Goal: Information Seeking & Learning: Obtain resource

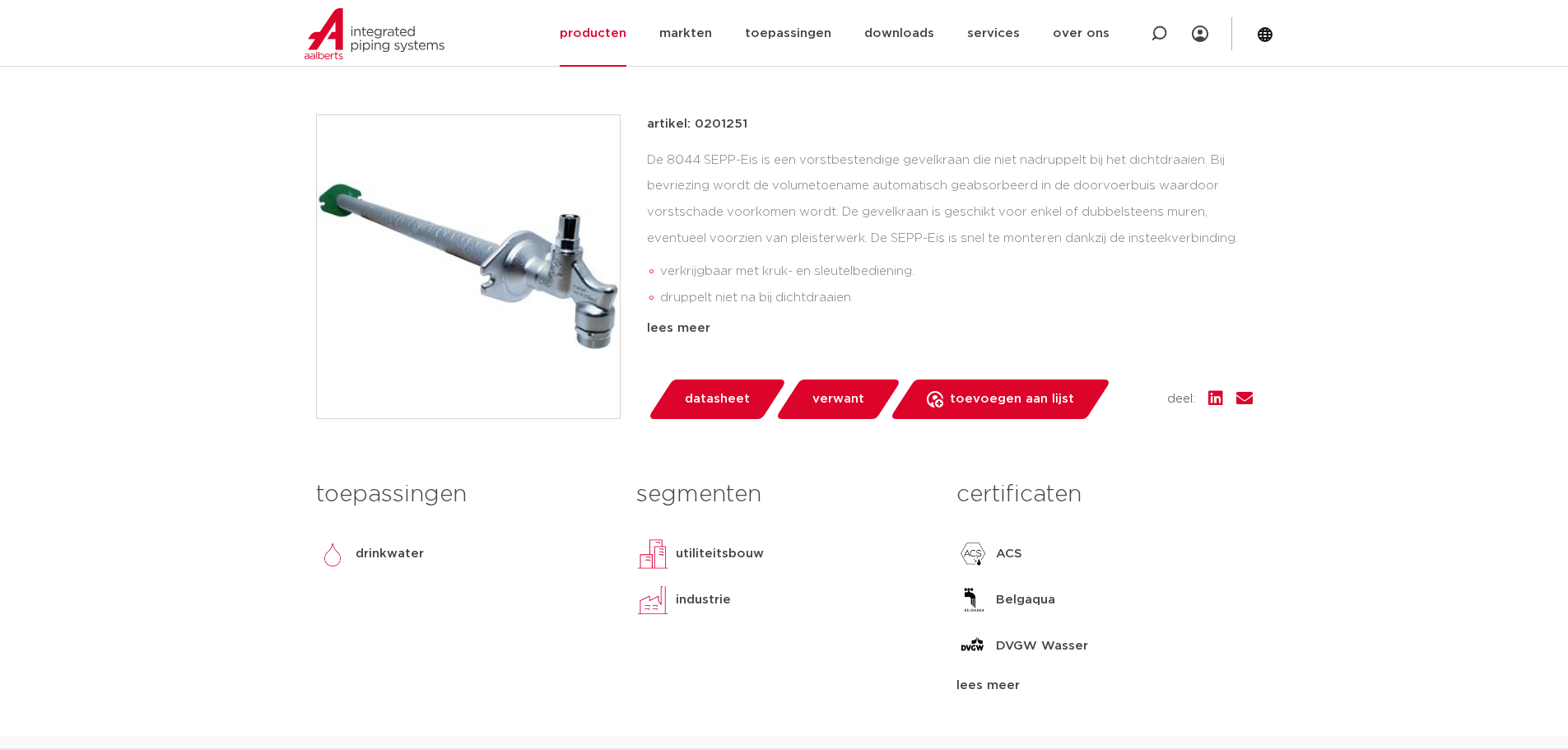
scroll to position [412, 0]
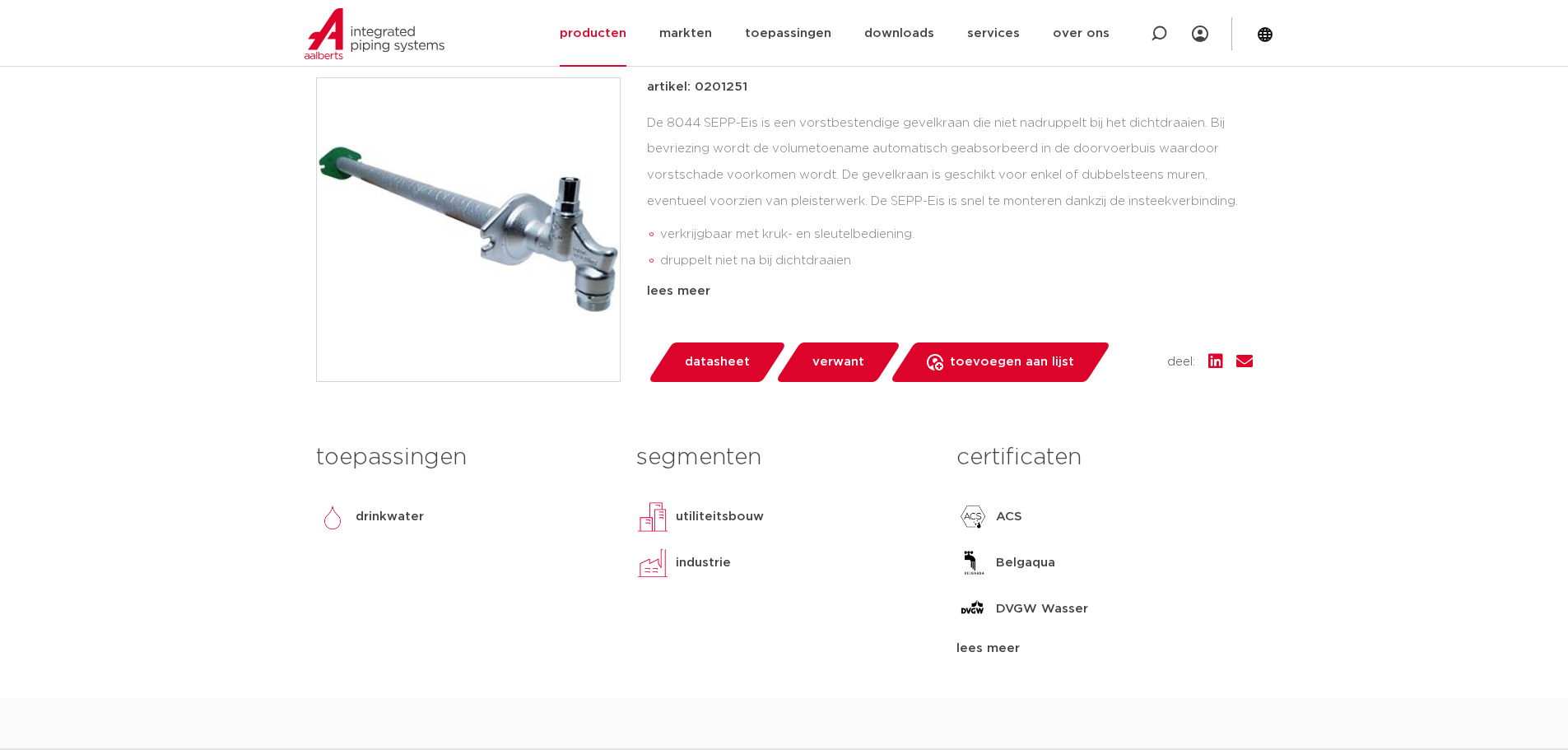
click at [858, 363] on link "verwant" at bounding box center [838, 362] width 126 height 40
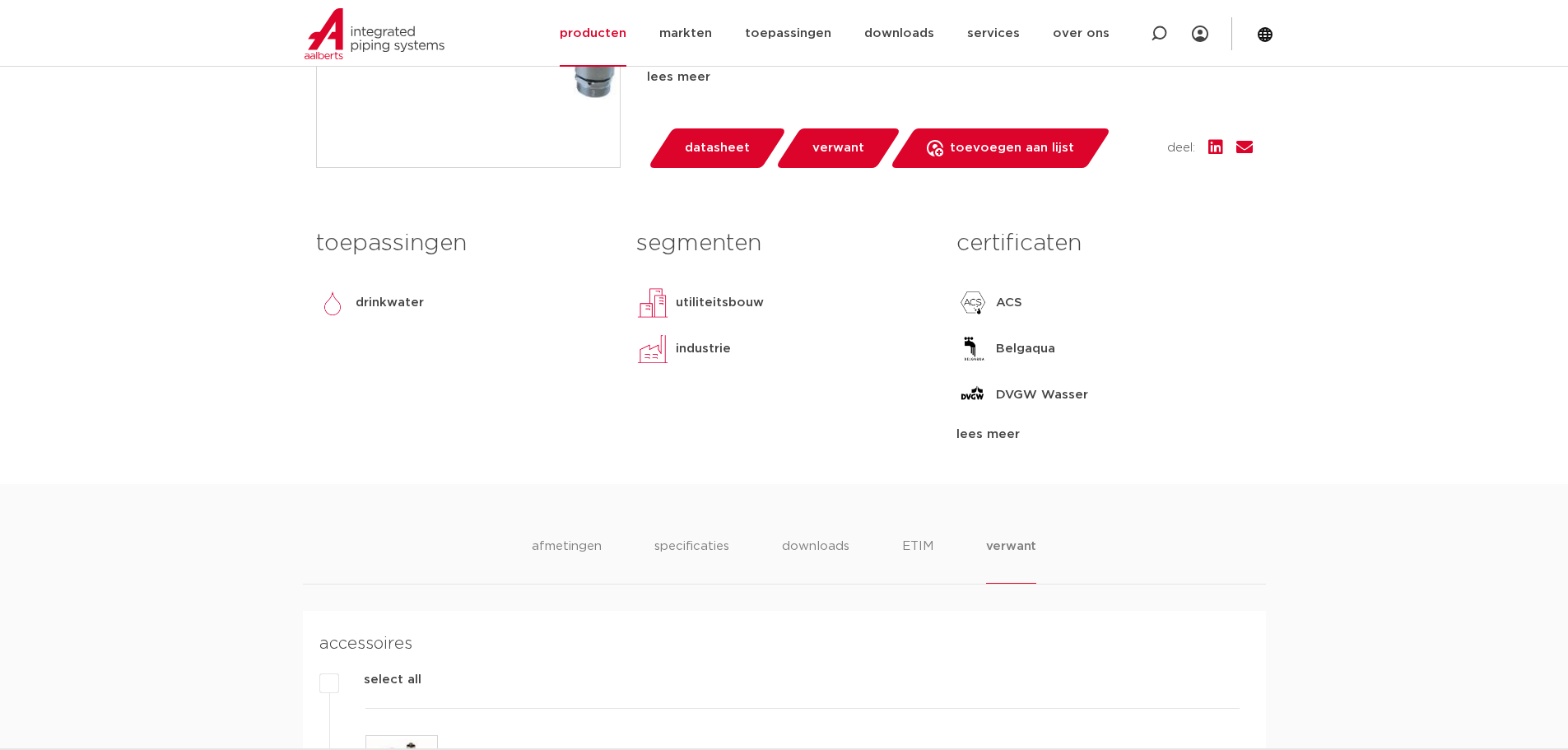
scroll to position [616, 0]
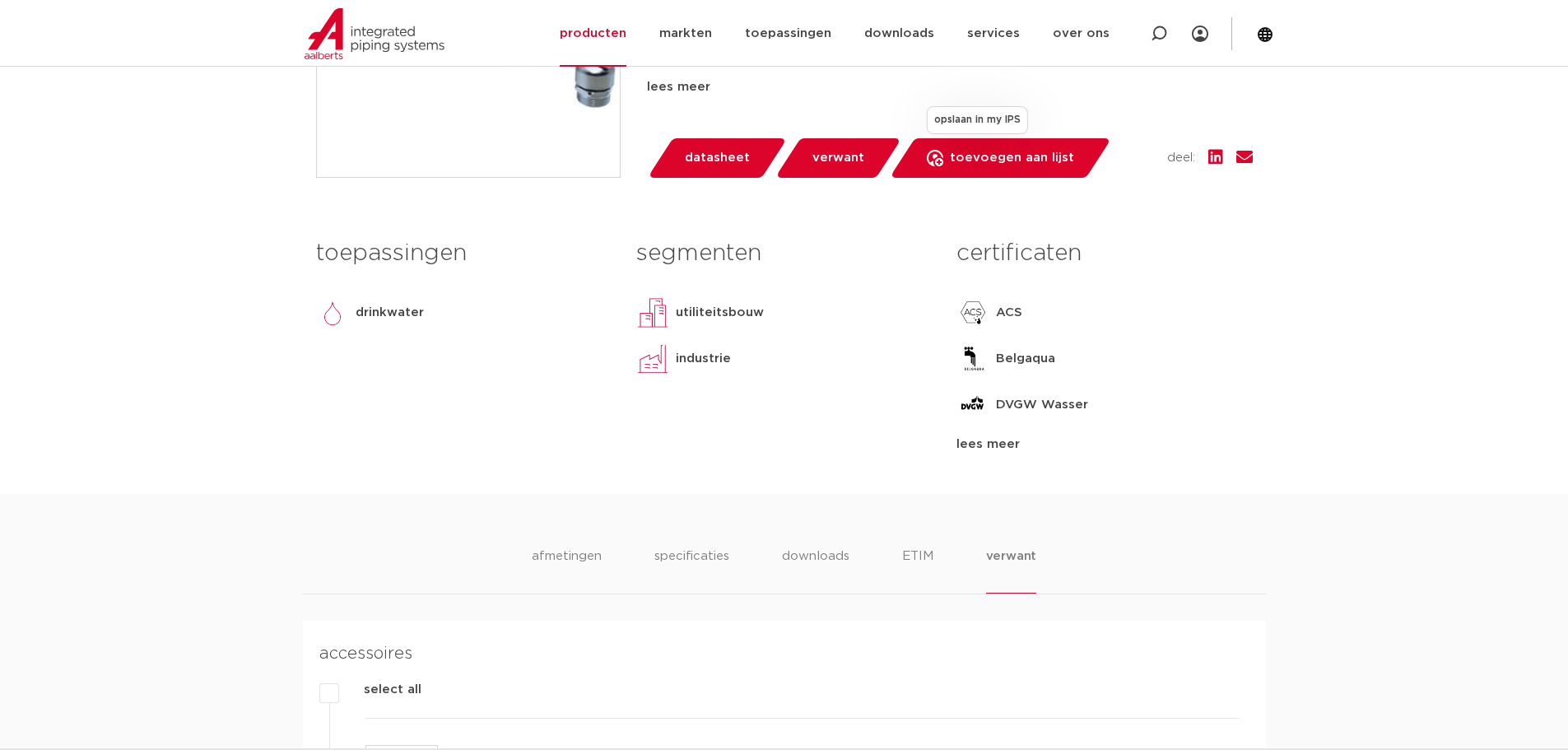
click at [972, 164] on span "toevoegen aan lijst" at bounding box center [1013, 158] width 124 height 26
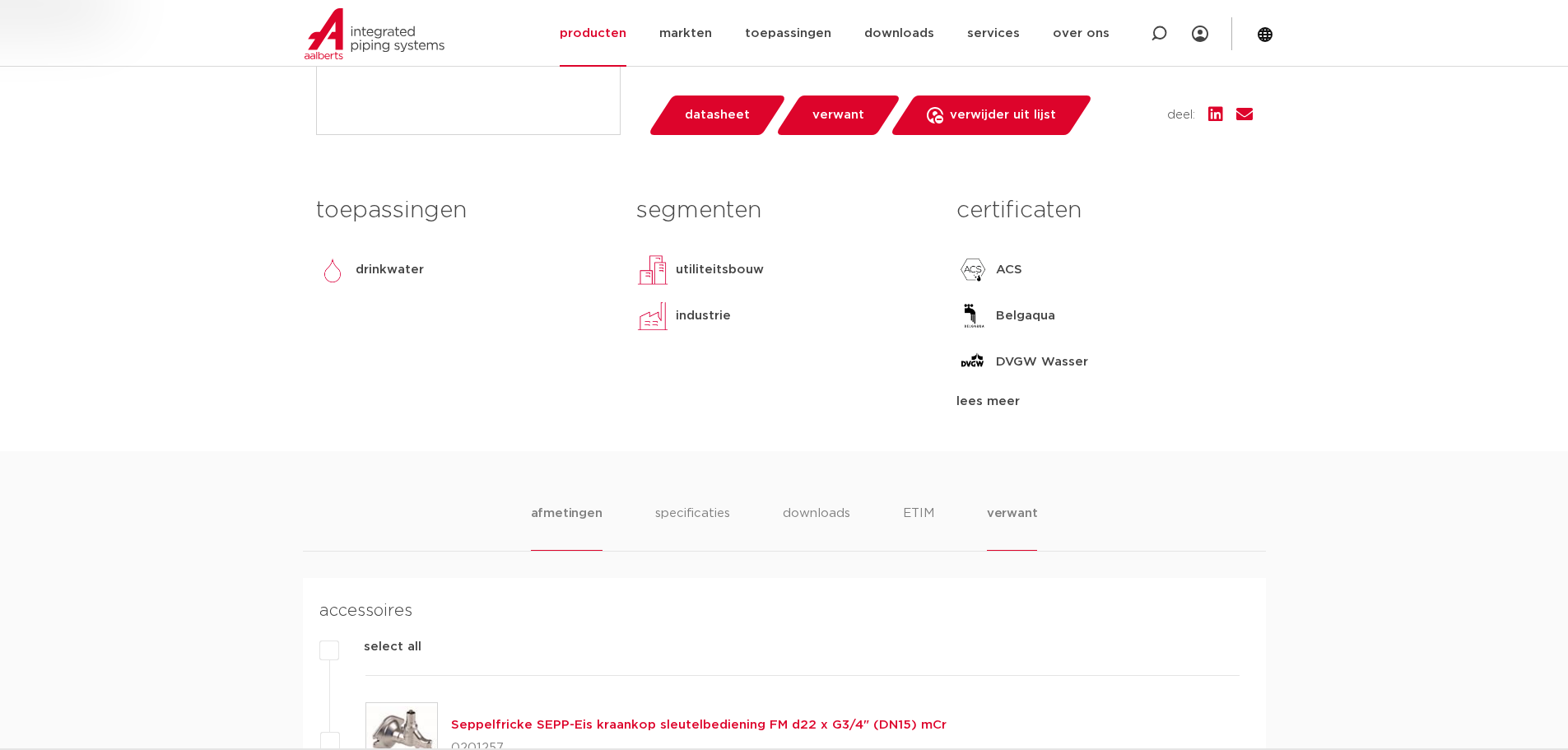
scroll to position [698, 0]
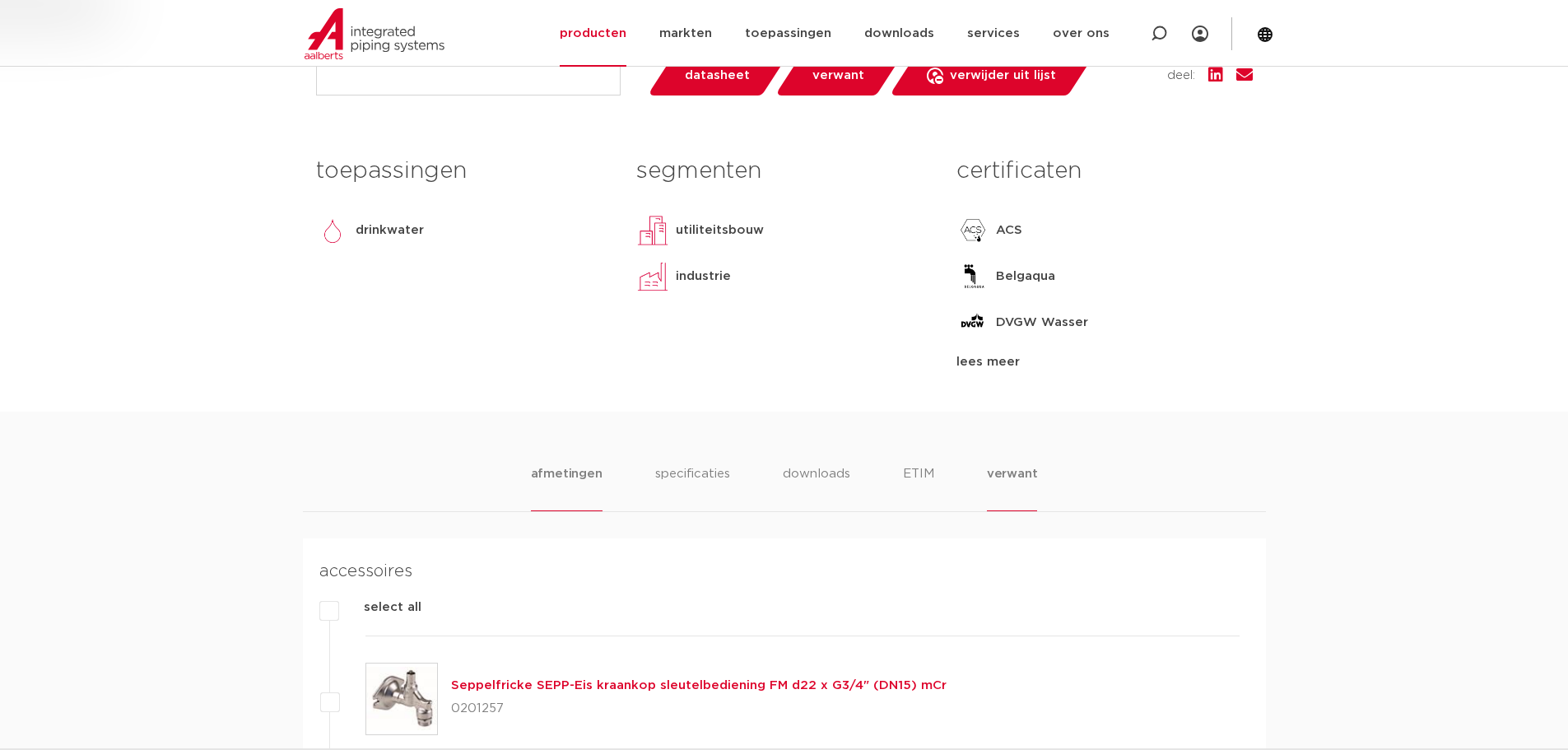
click at [583, 467] on li "afmetingen" at bounding box center [567, 488] width 72 height 47
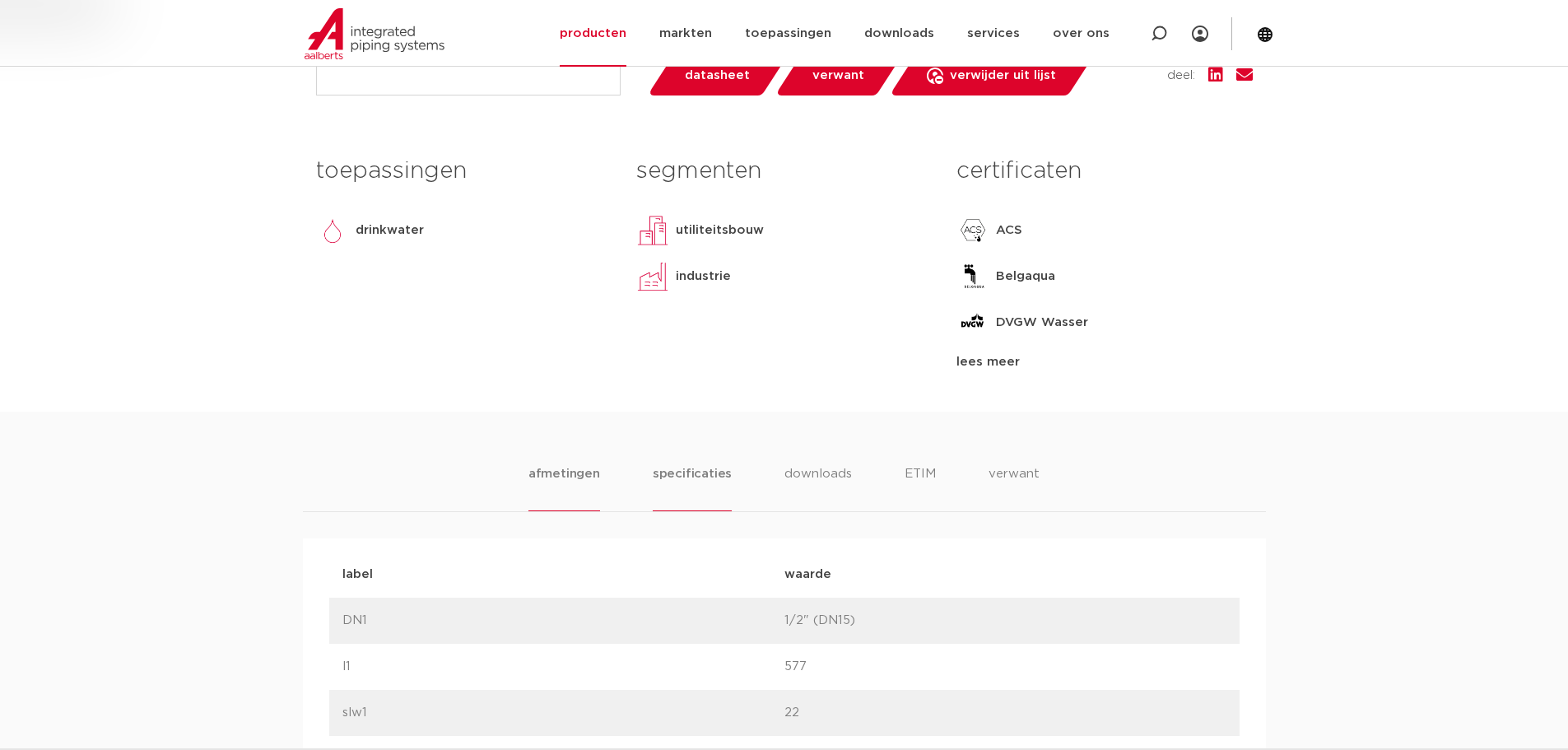
click at [713, 480] on li "specificaties" at bounding box center [692, 488] width 79 height 47
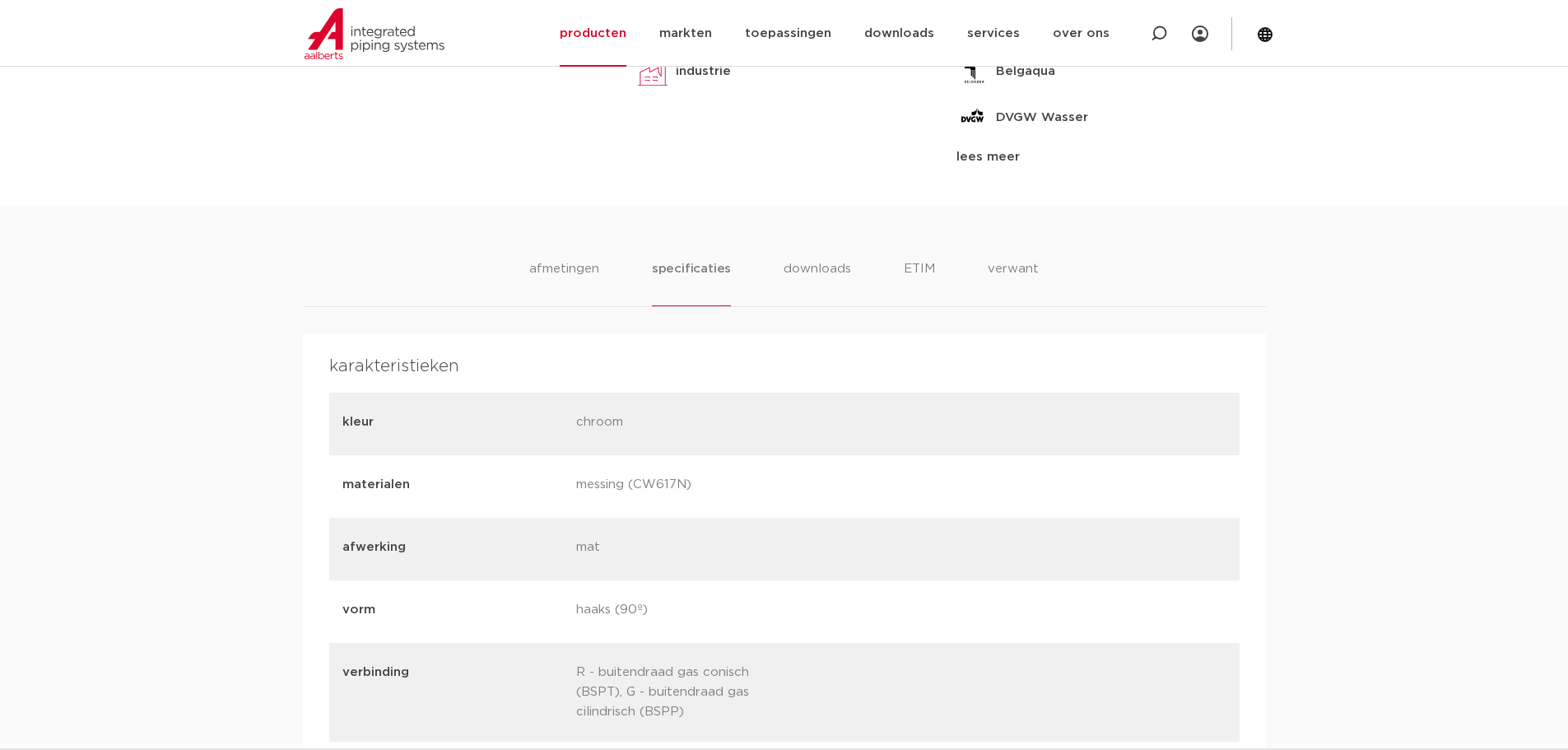
scroll to position [945, 0]
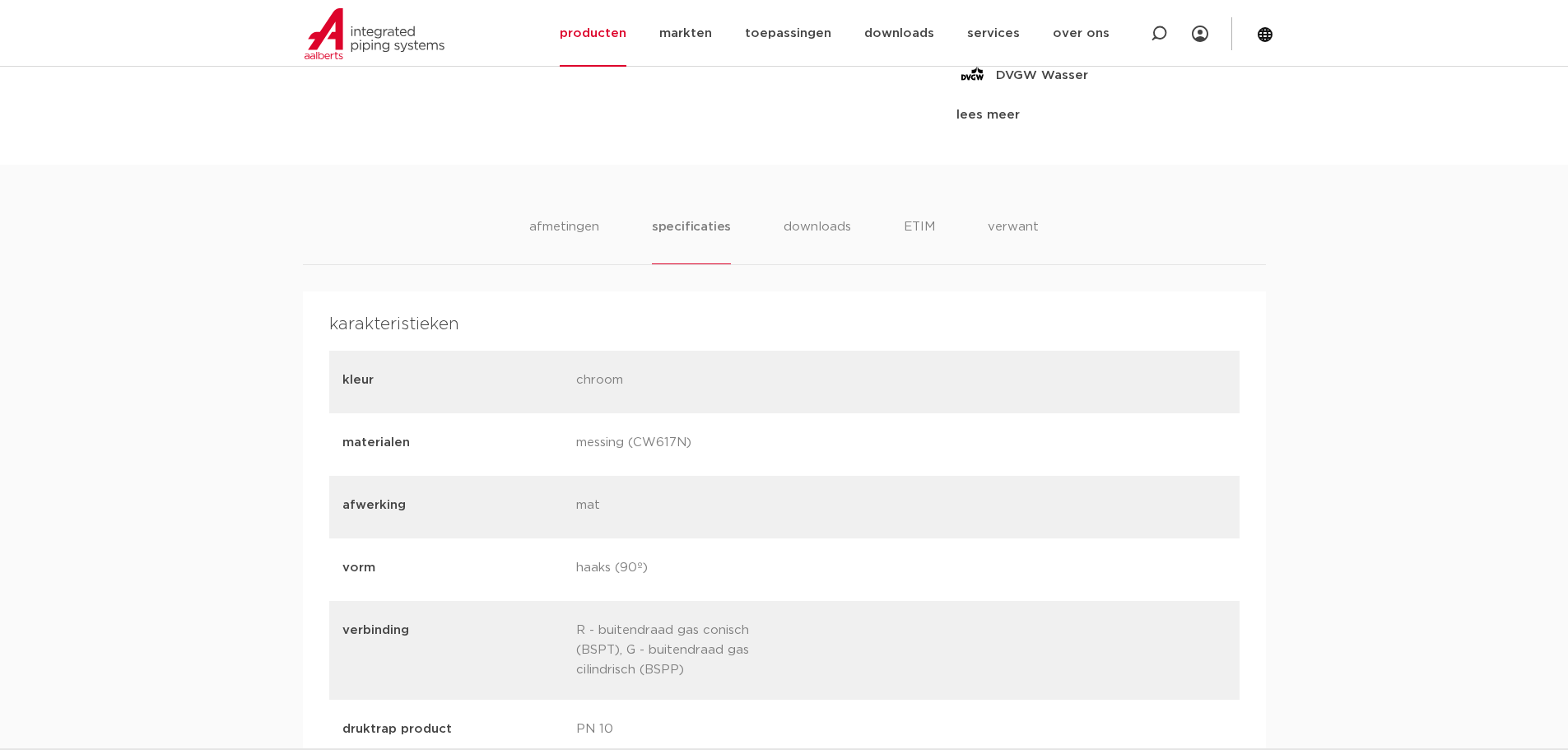
drag, startPoint x: 560, startPoint y: 453, endPoint x: 679, endPoint y: 441, distance: 119.6
click at [679, 441] on div "materialen messing (CW617N)" at bounding box center [784, 444] width 910 height 62
click at [656, 474] on div "materialen messing (CW617N)" at bounding box center [784, 444] width 910 height 62
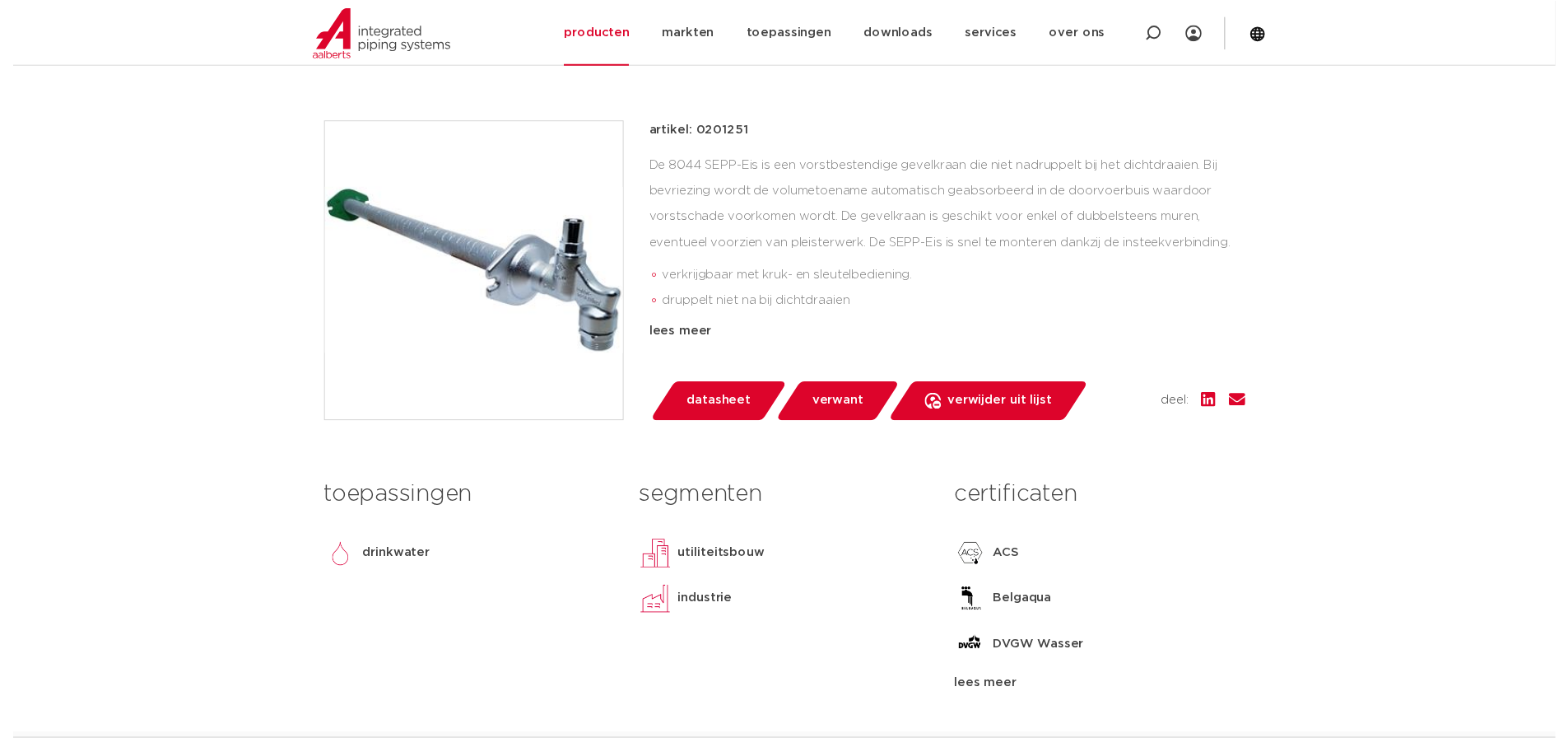
scroll to position [576, 0]
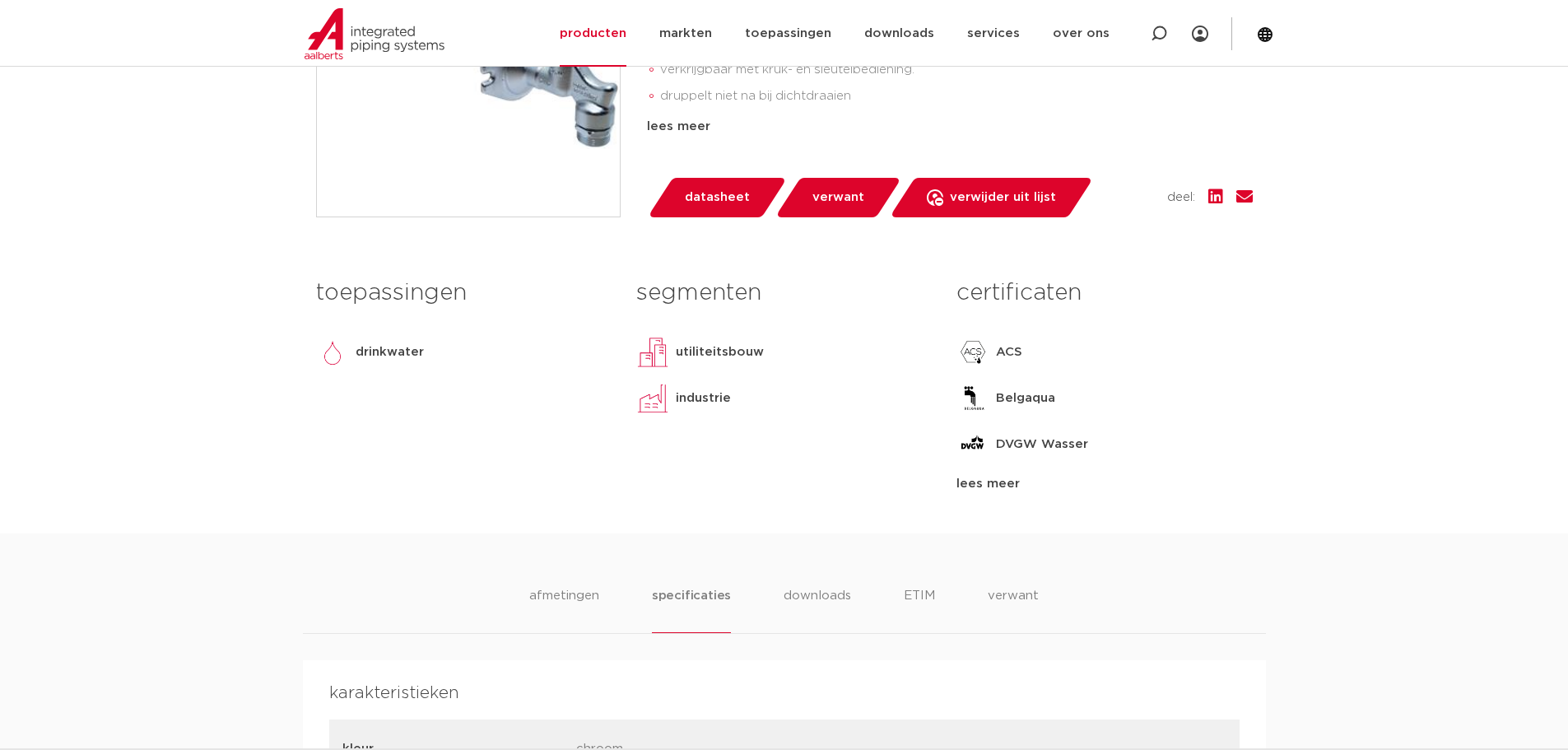
click at [740, 204] on span "datasheet" at bounding box center [717, 197] width 65 height 26
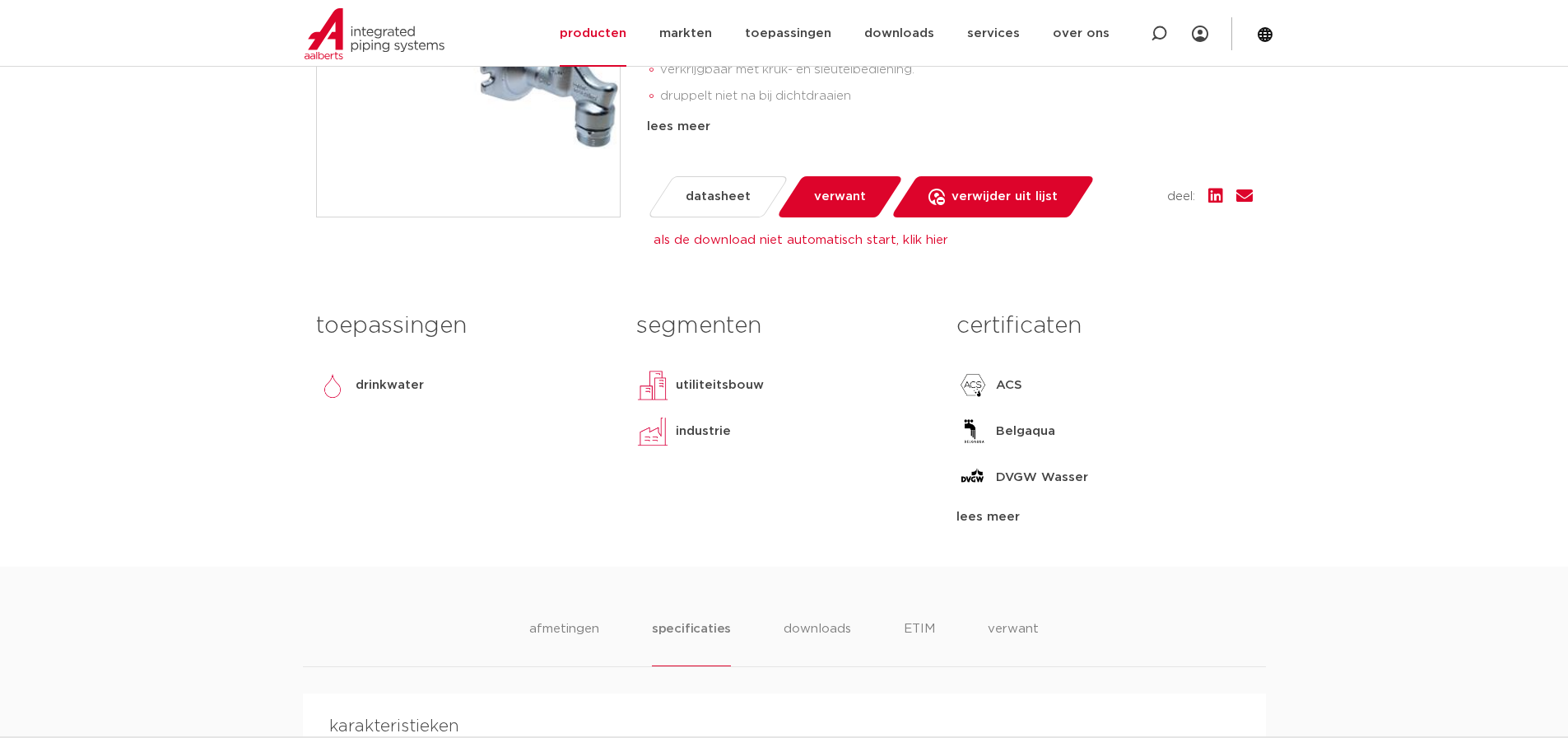
click at [704, 198] on span "datasheet" at bounding box center [718, 197] width 65 height 26
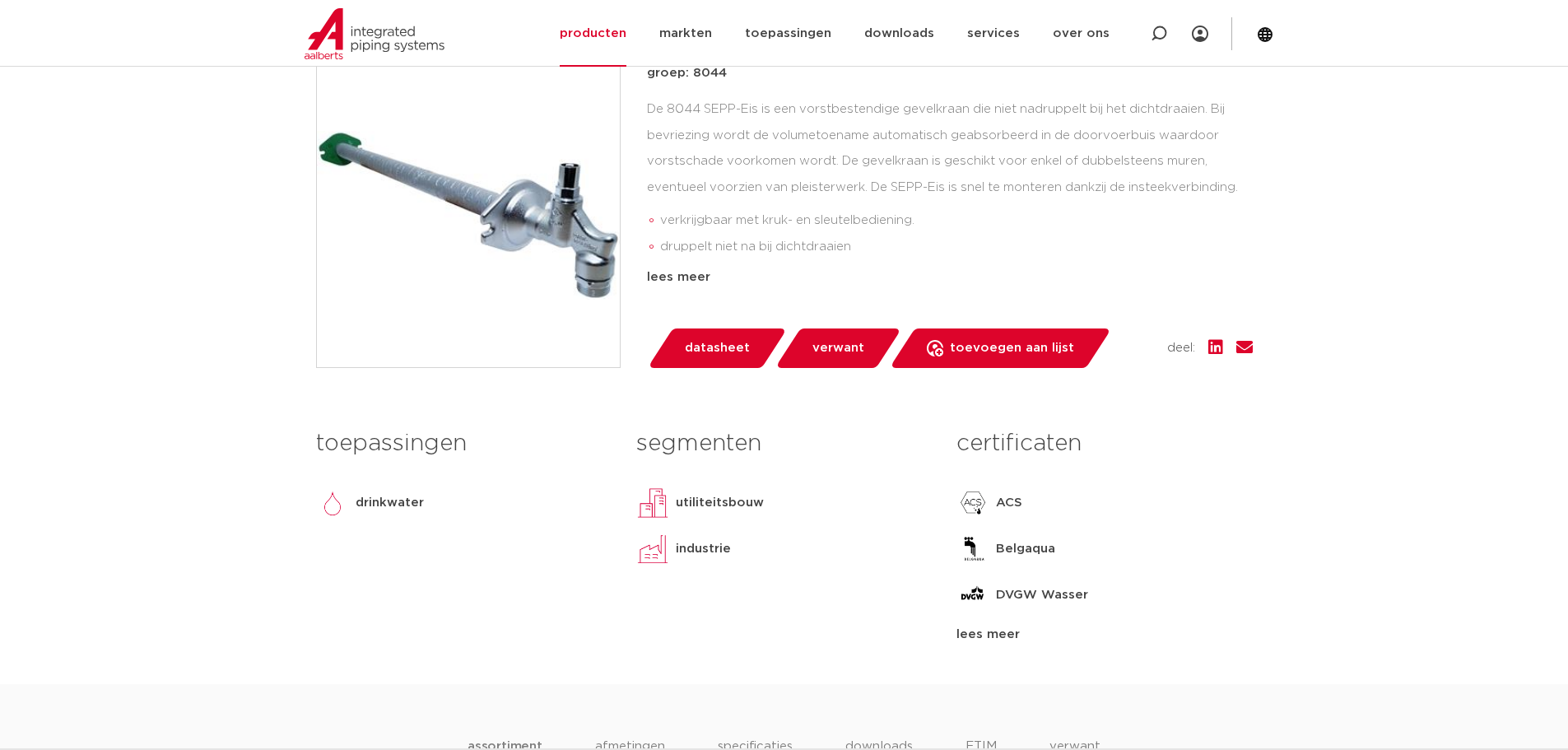
scroll to position [412, 0]
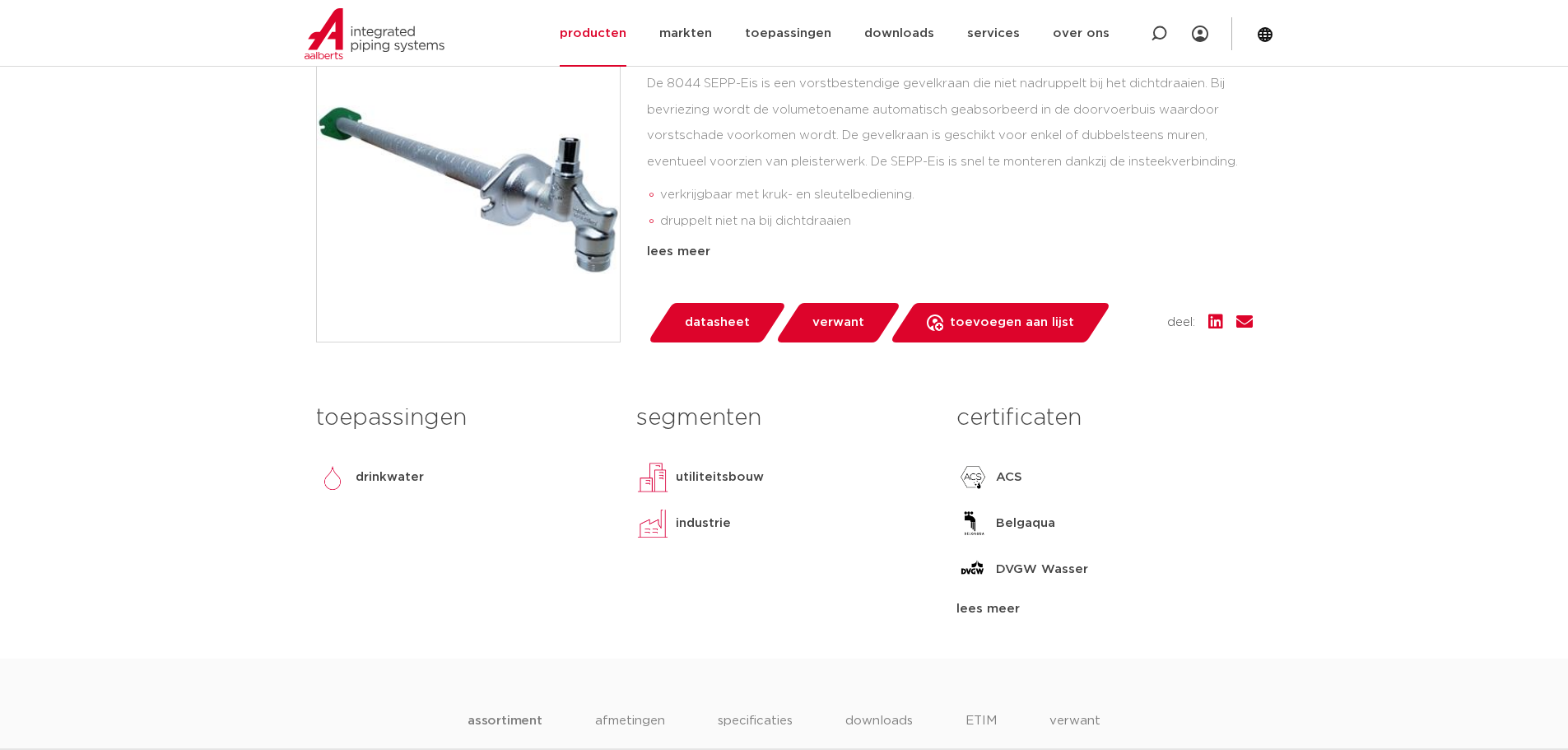
click at [716, 311] on span "datasheet" at bounding box center [717, 322] width 65 height 26
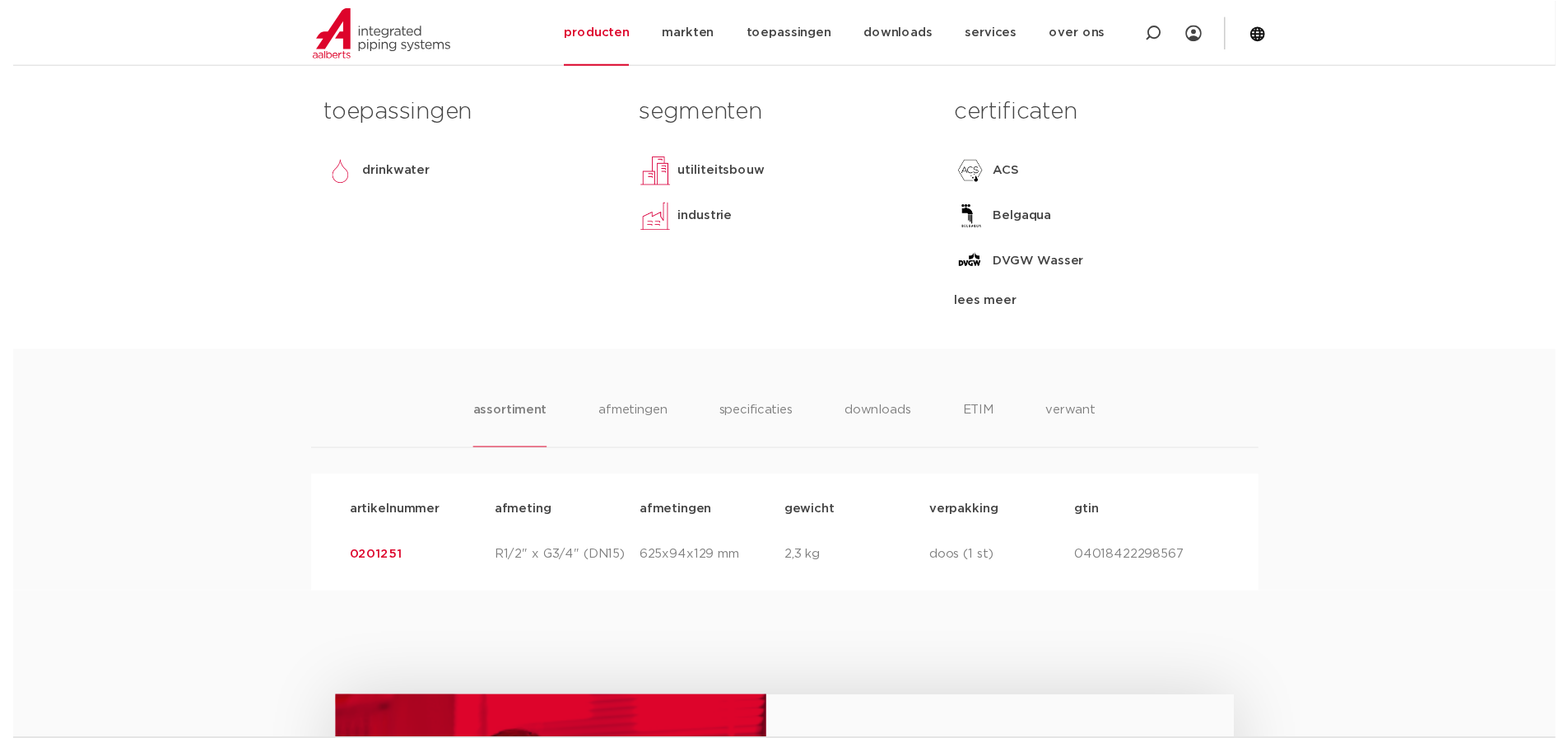
scroll to position [742, 0]
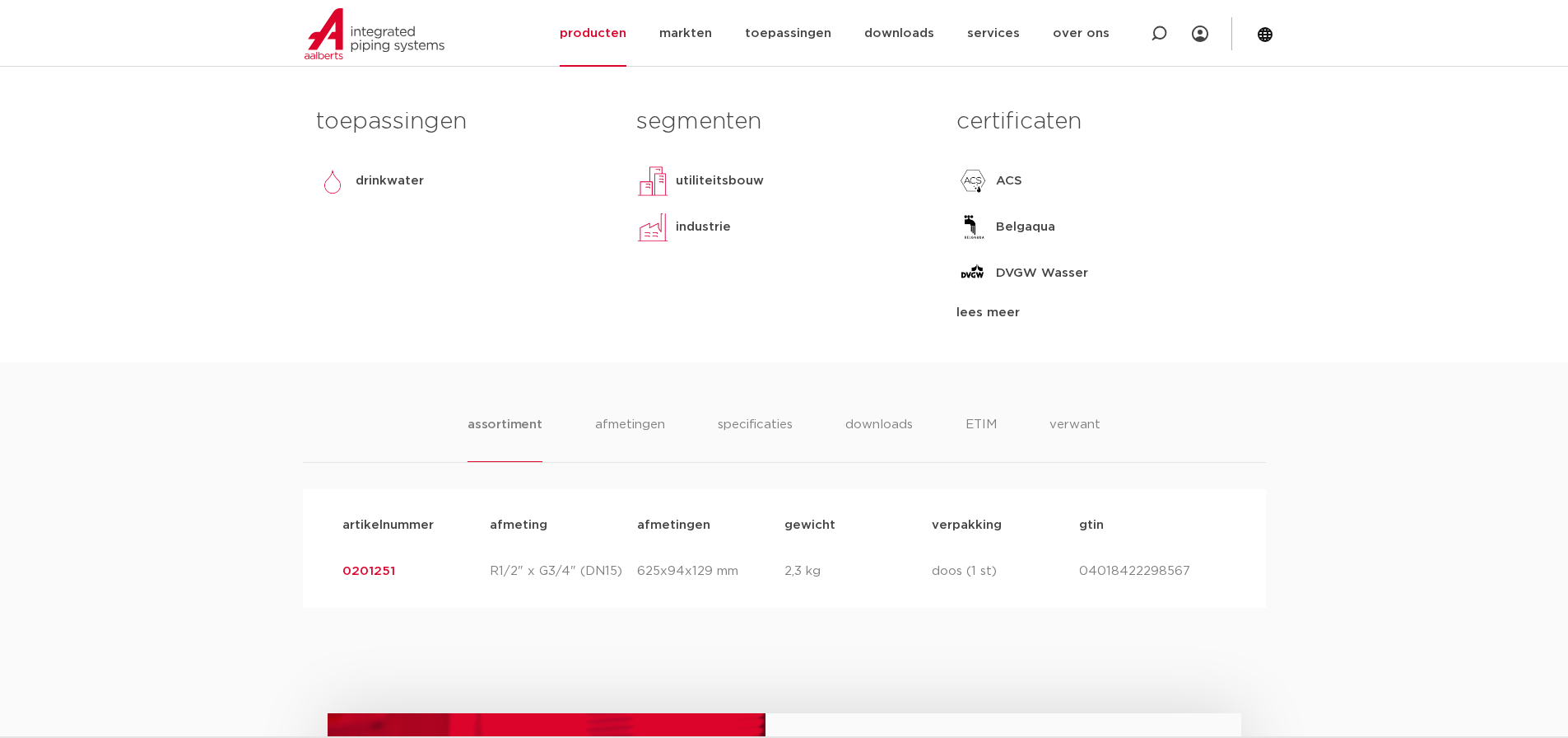
click at [747, 401] on div "assortiment afmetingen specificaties downloads ETIM verwant assortiment afmetin…" at bounding box center [784, 485] width 1568 height 245
click at [747, 420] on li "specificaties" at bounding box center [754, 439] width 79 height 47
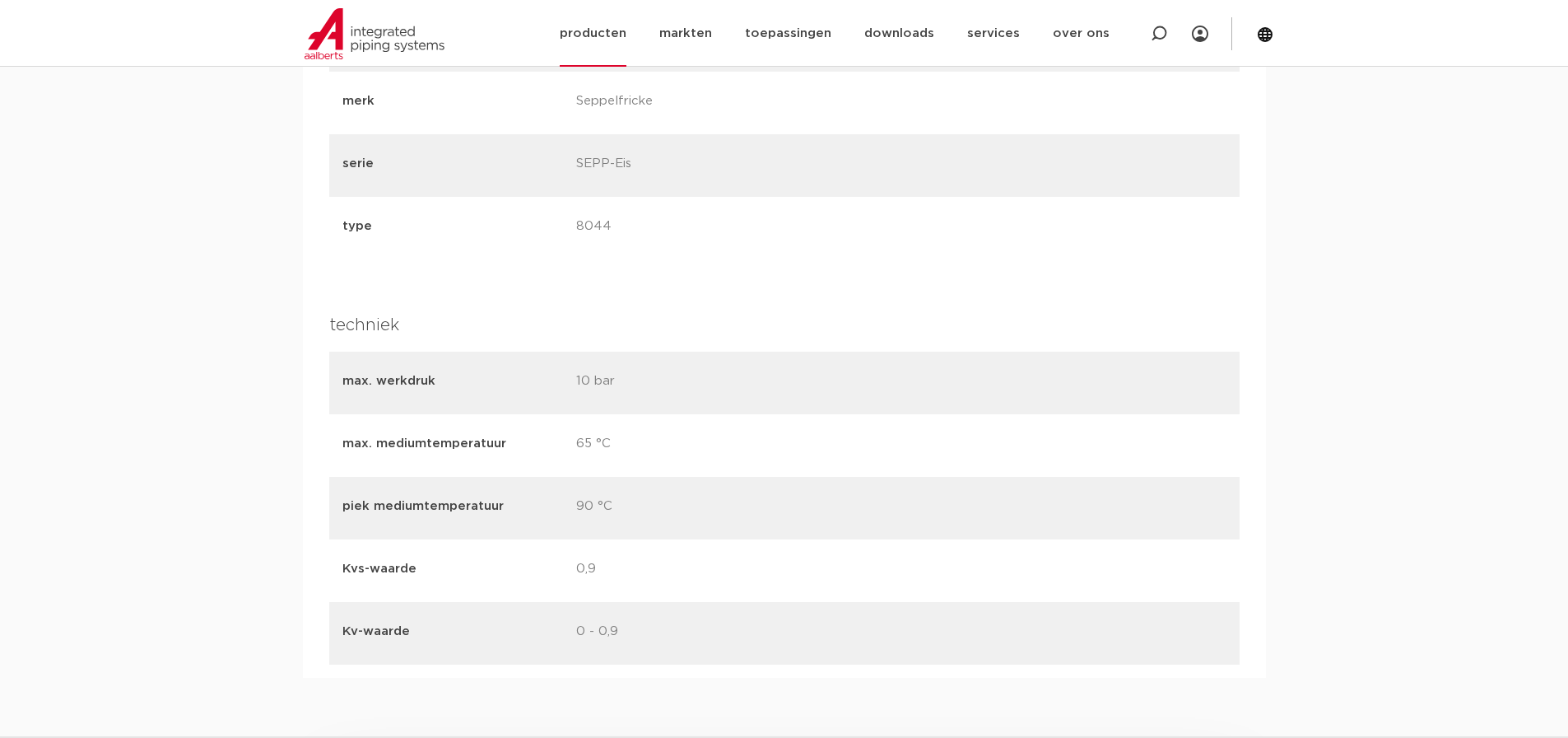
scroll to position [1977, 0]
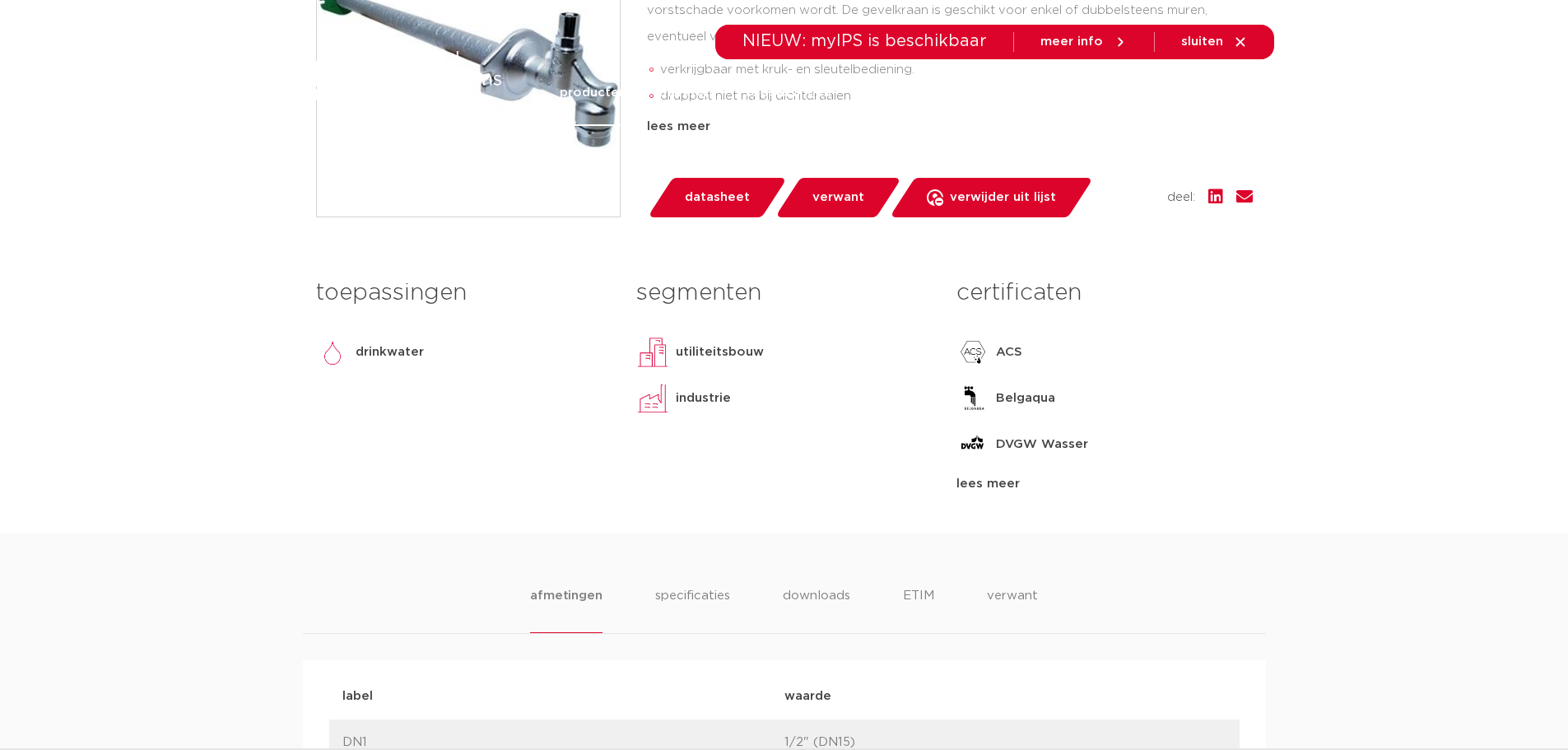
click at [735, 187] on span "datasheet" at bounding box center [717, 197] width 65 height 26
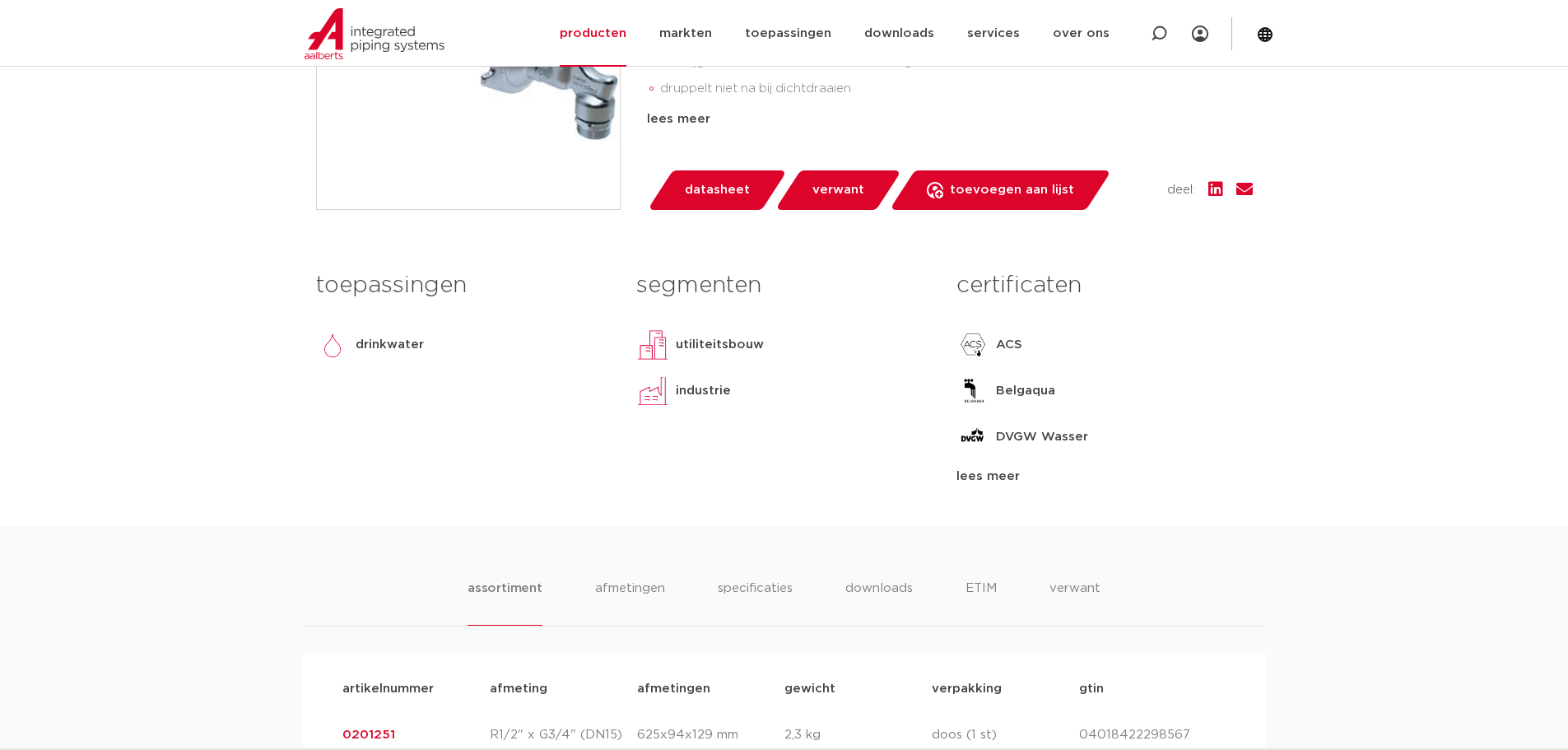
scroll to position [742, 0]
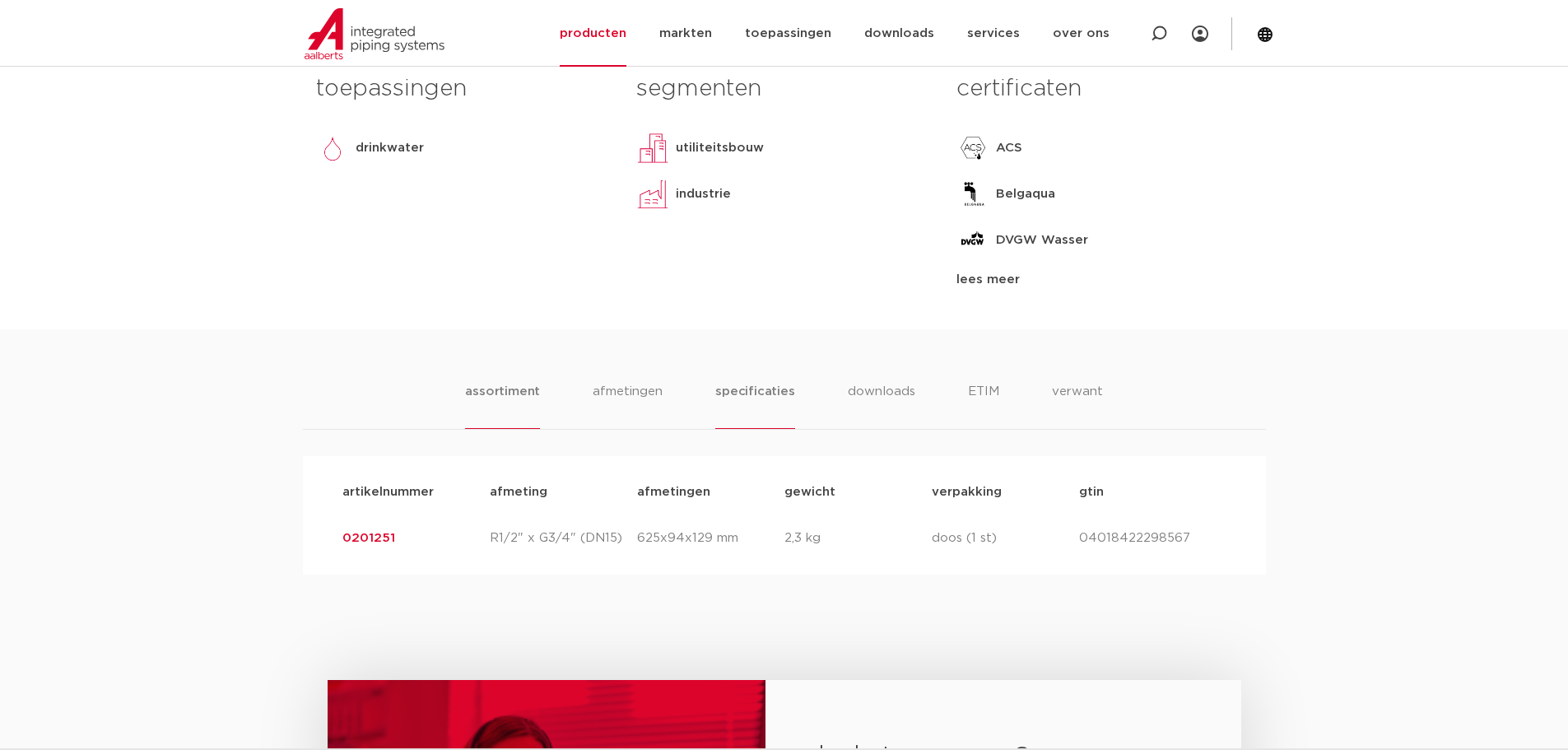
click at [791, 399] on li "specificaties" at bounding box center [754, 405] width 79 height 47
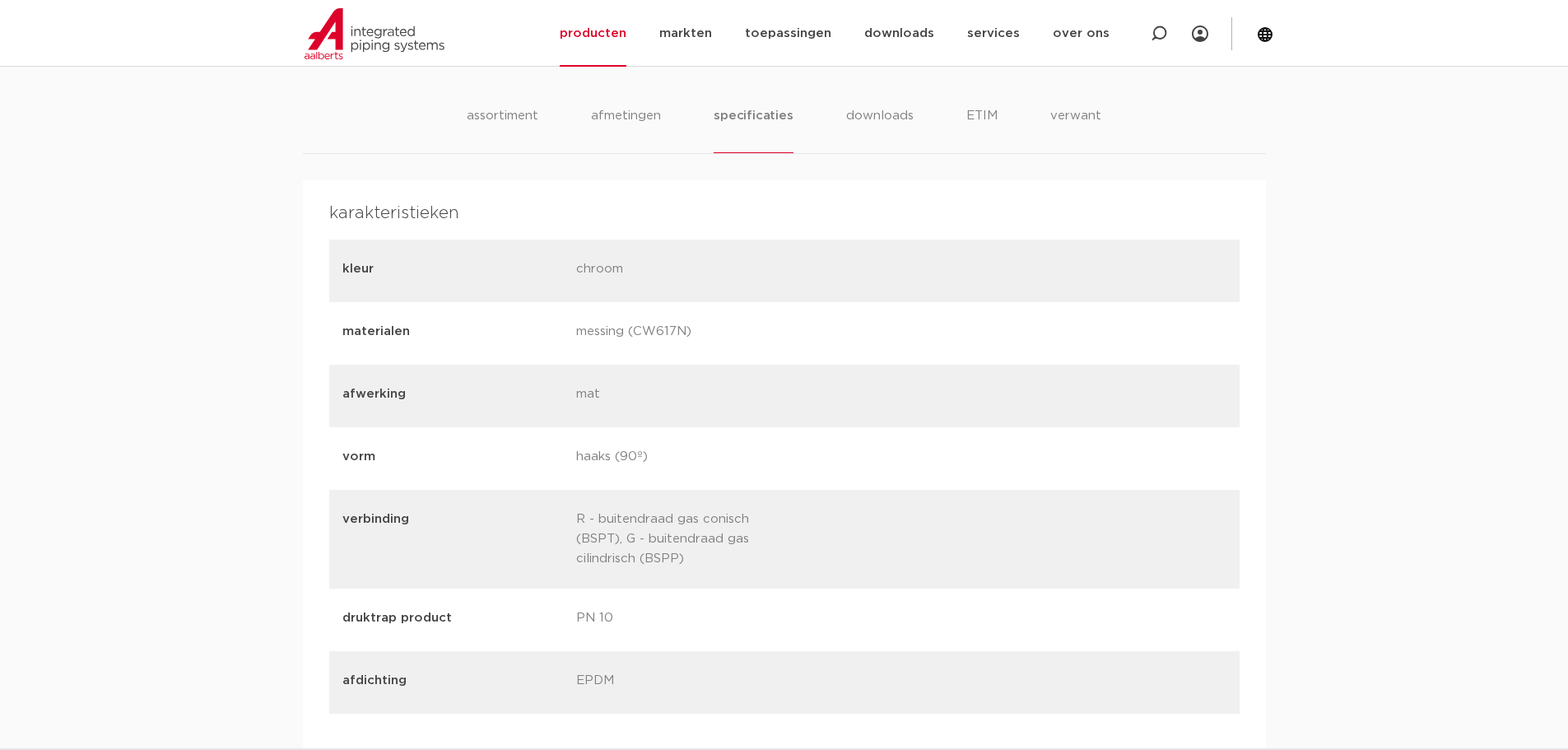
scroll to position [988, 0]
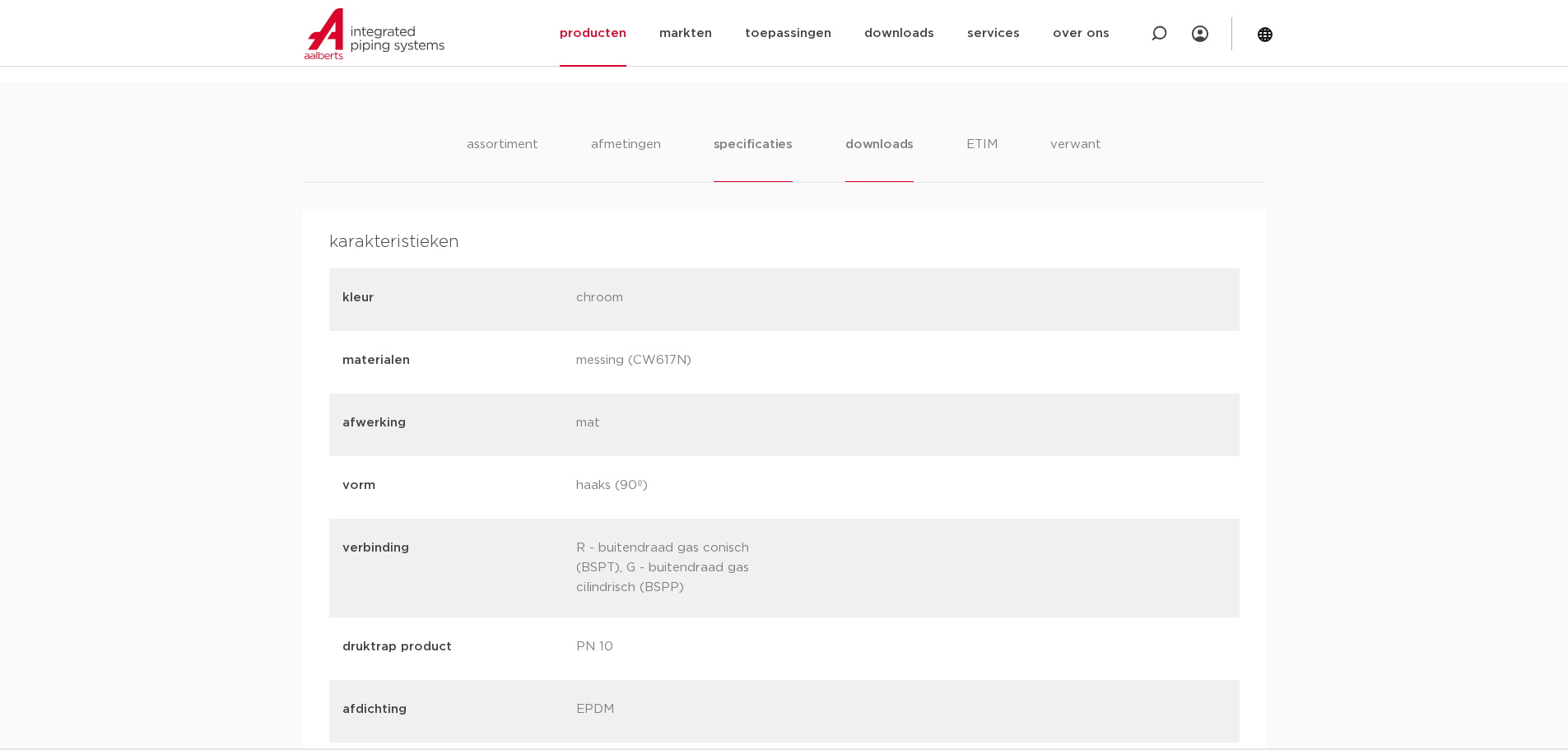
click at [874, 151] on li "downloads" at bounding box center [880, 158] width 69 height 47
